Goal: Task Accomplishment & Management: Use online tool/utility

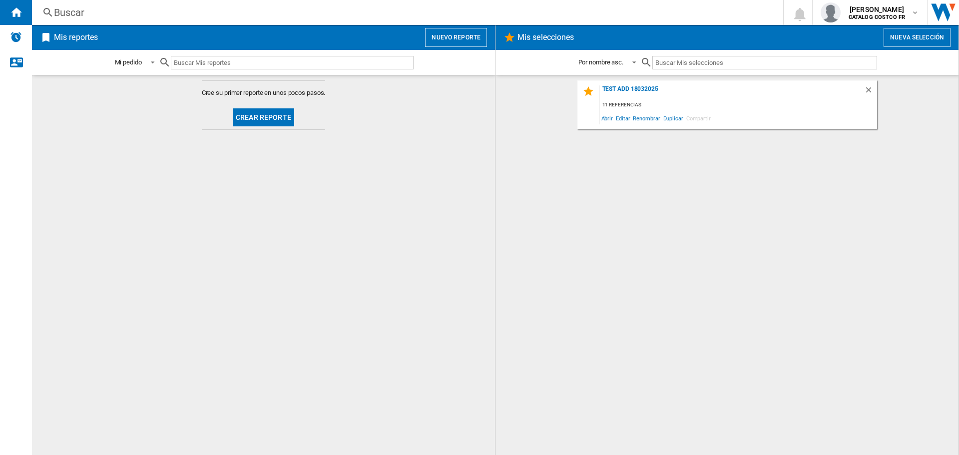
click at [253, 115] on button "Crear reporte" at bounding box center [263, 117] width 61 height 18
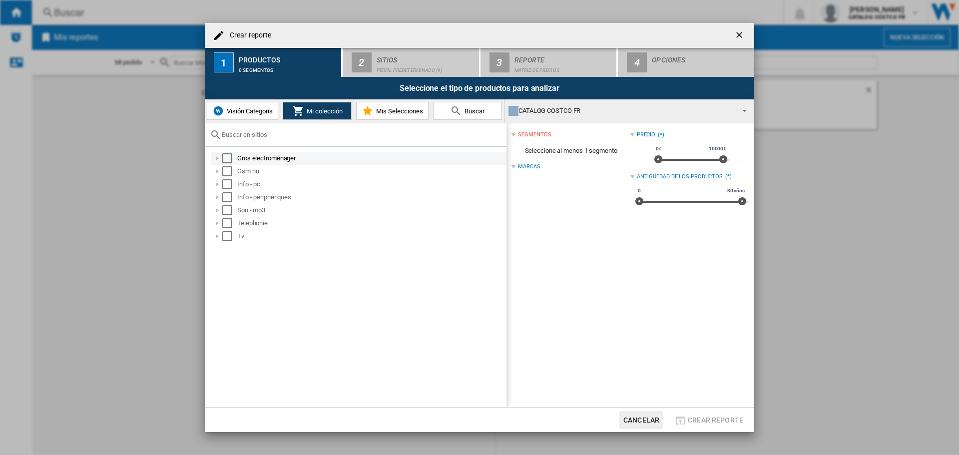
click at [229, 161] on div "Select" at bounding box center [227, 158] width 10 height 10
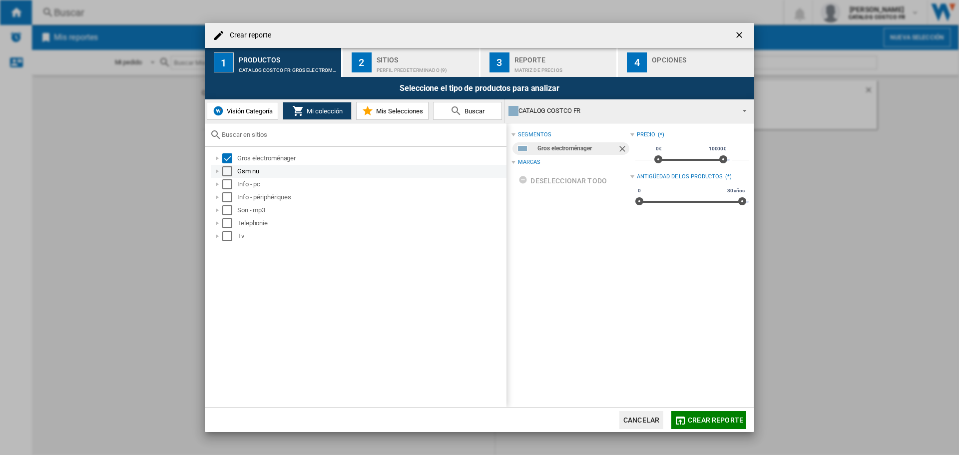
click at [227, 172] on div "Select" at bounding box center [227, 171] width 10 height 10
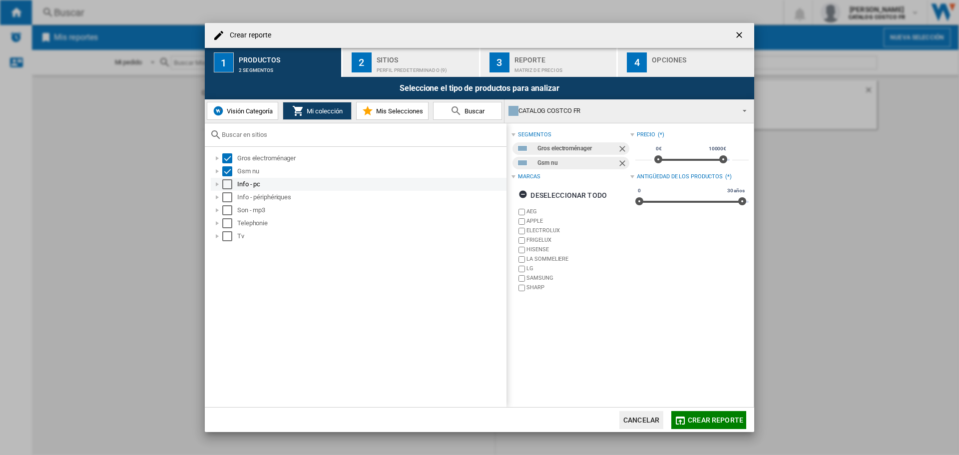
click at [226, 178] on div "Info - pc" at bounding box center [359, 184] width 296 height 13
click at [225, 188] on div "Select" at bounding box center [227, 184] width 10 height 10
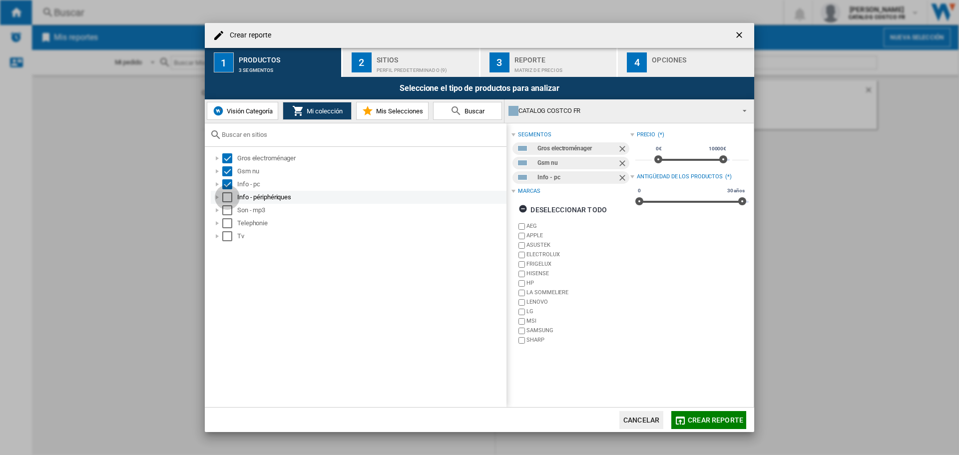
click at [228, 200] on div "Select" at bounding box center [227, 197] width 10 height 10
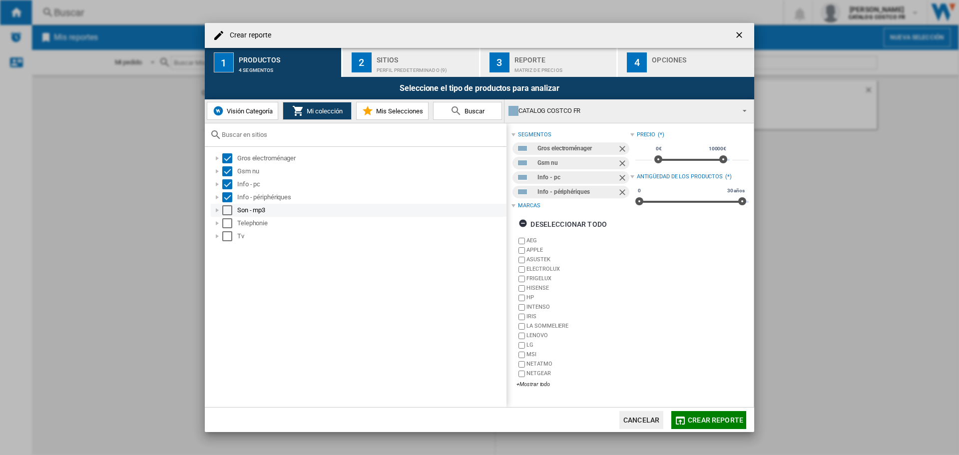
click at [228, 209] on div "Select" at bounding box center [227, 210] width 10 height 10
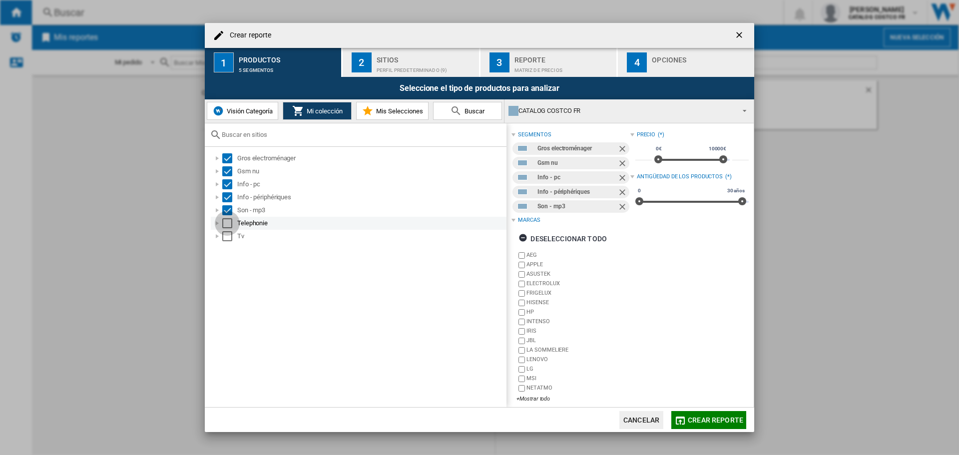
click at [226, 222] on div "Select" at bounding box center [227, 223] width 10 height 10
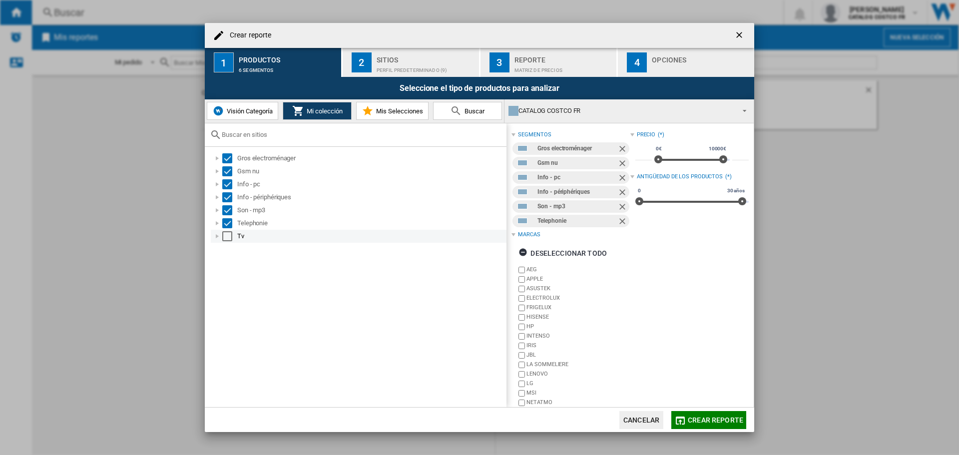
click at [222, 241] on div "Select" at bounding box center [227, 236] width 10 height 10
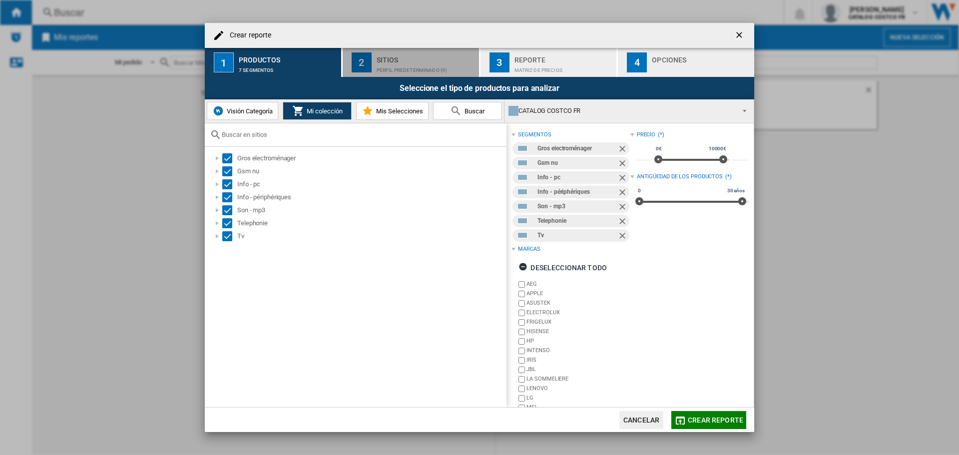
click at [377, 69] on div "Perfil predeterminado (9)" at bounding box center [426, 67] width 98 height 10
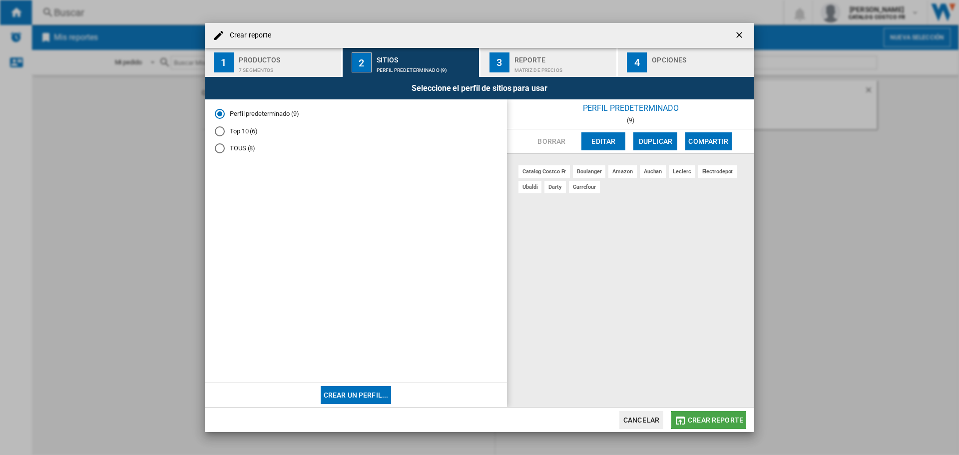
click at [701, 415] on button "Crear reporte" at bounding box center [709, 420] width 75 height 18
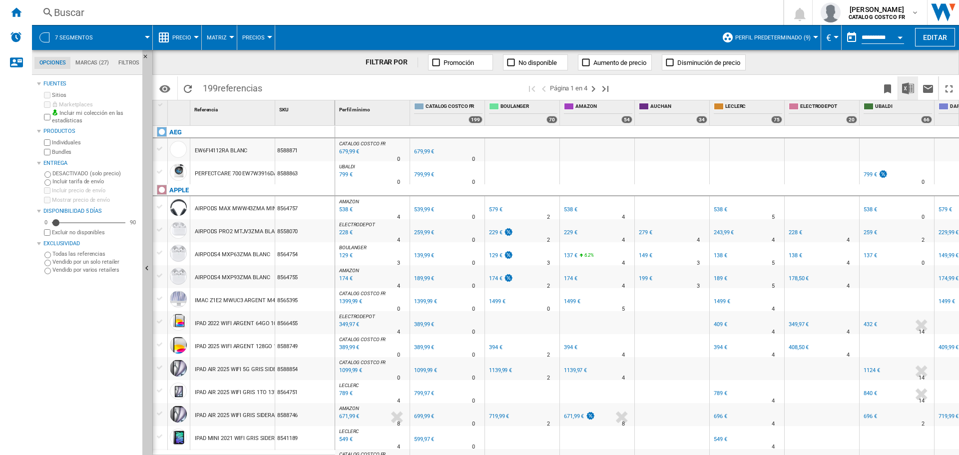
click at [905, 87] on img "Descargar en Excel" at bounding box center [908, 88] width 12 height 12
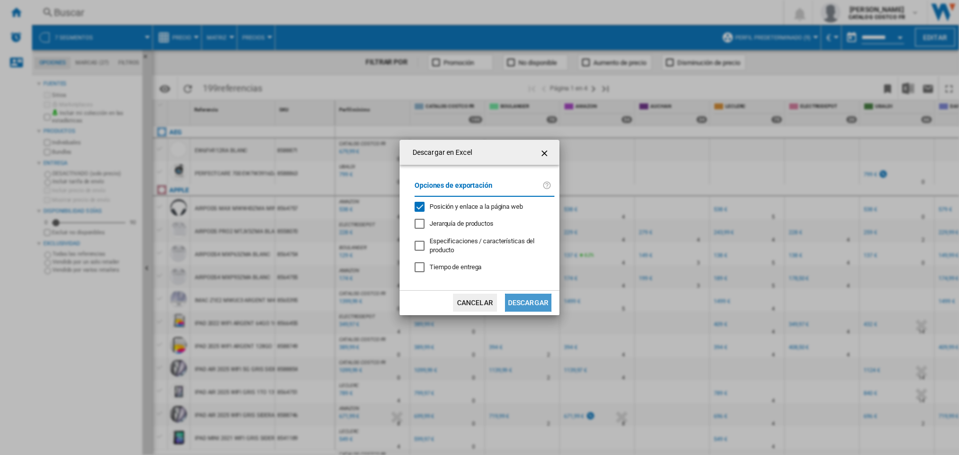
click at [537, 308] on button "Descargar" at bounding box center [528, 303] width 46 height 18
